Goal: Navigation & Orientation: Find specific page/section

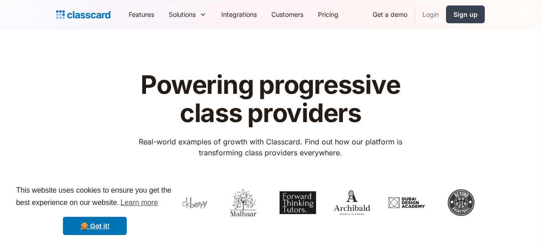
click at [432, 15] on link "Login" at bounding box center [430, 14] width 31 height 21
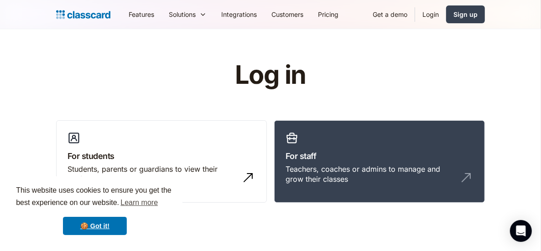
click at [435, 17] on link "Login" at bounding box center [430, 14] width 31 height 21
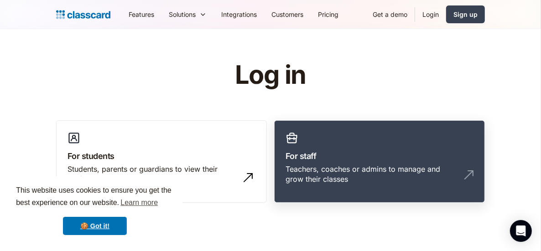
click at [351, 160] on h3 "For staff" at bounding box center [380, 156] width 188 height 12
